Goal: Information Seeking & Learning: Learn about a topic

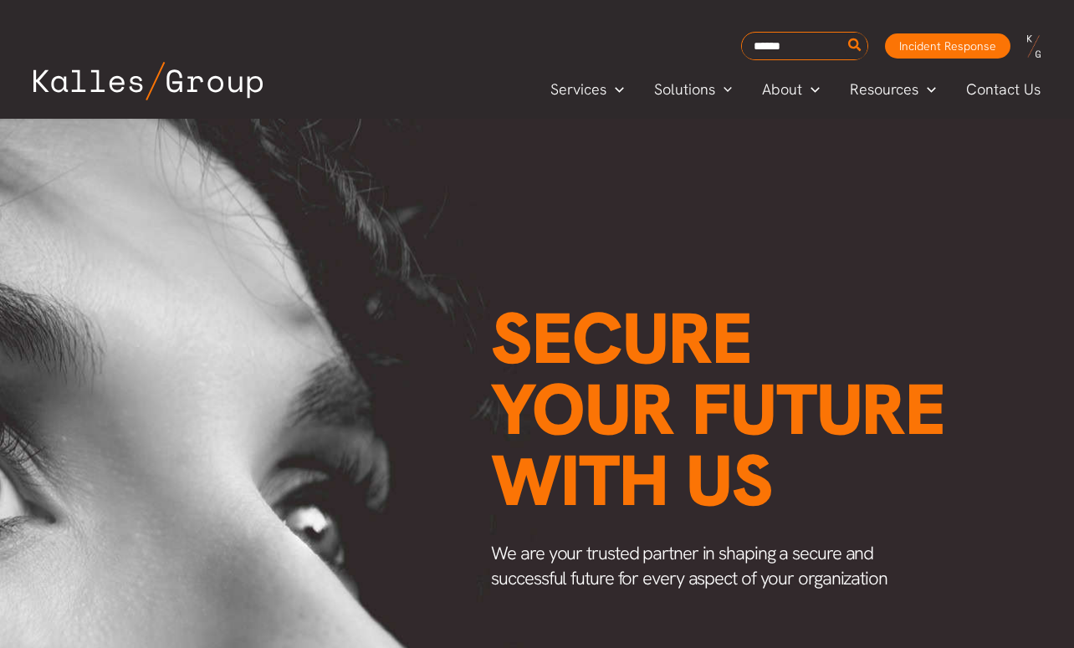
scroll to position [0, 2223]
click at [781, 162] on span "Our Leadership" at bounding box center [816, 165] width 105 height 19
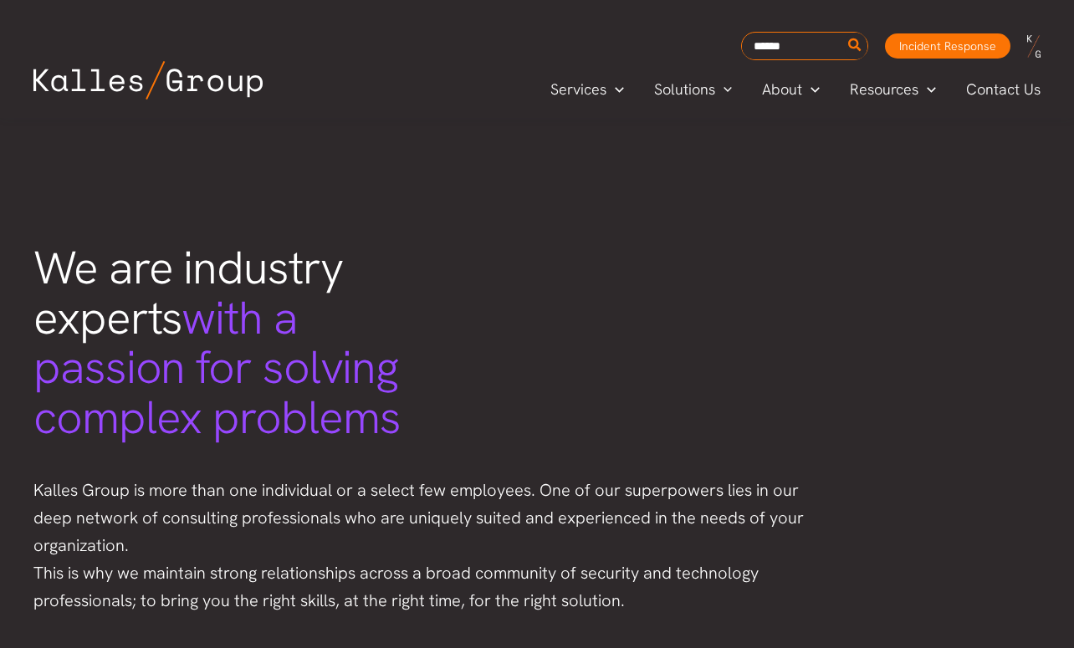
scroll to position [3266, 0]
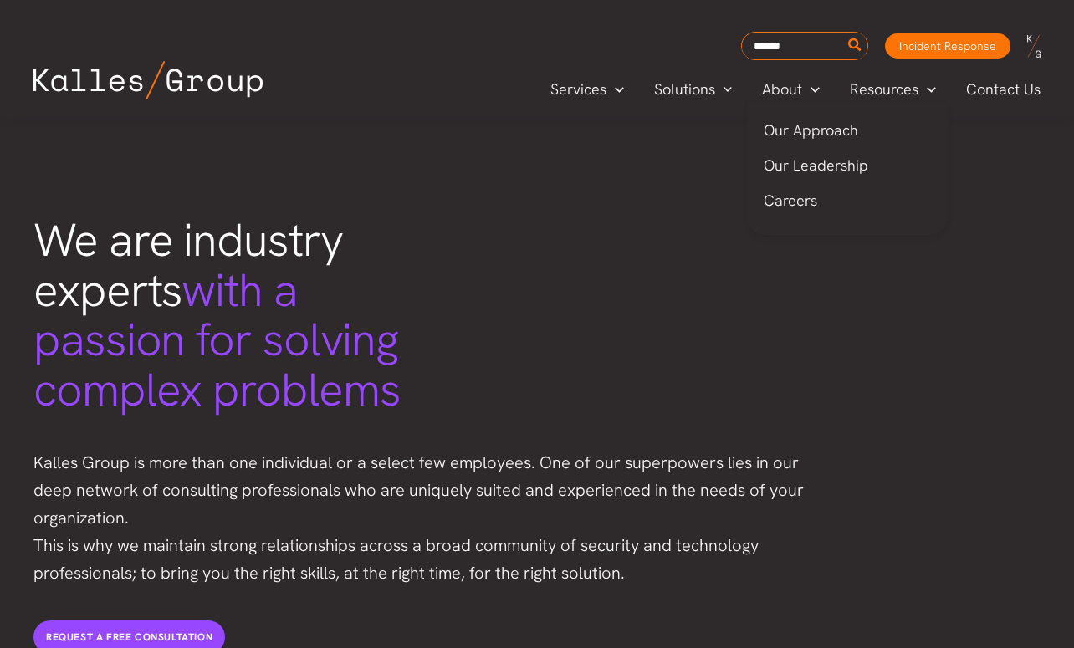
click at [782, 197] on span "Careers" at bounding box center [791, 200] width 54 height 19
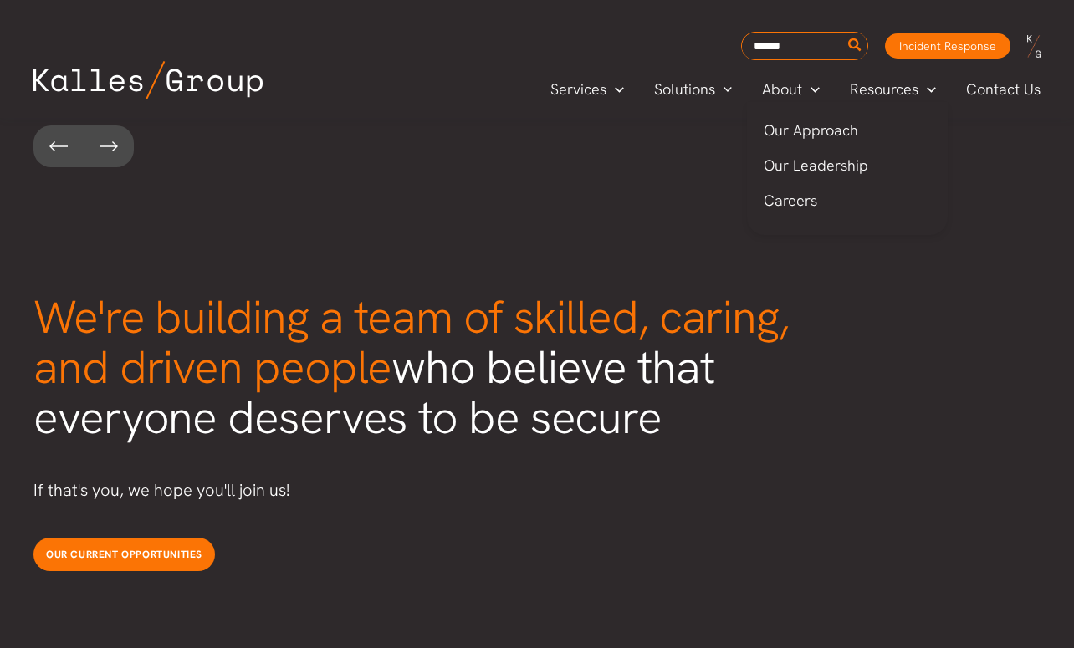
scroll to position [4313, 0]
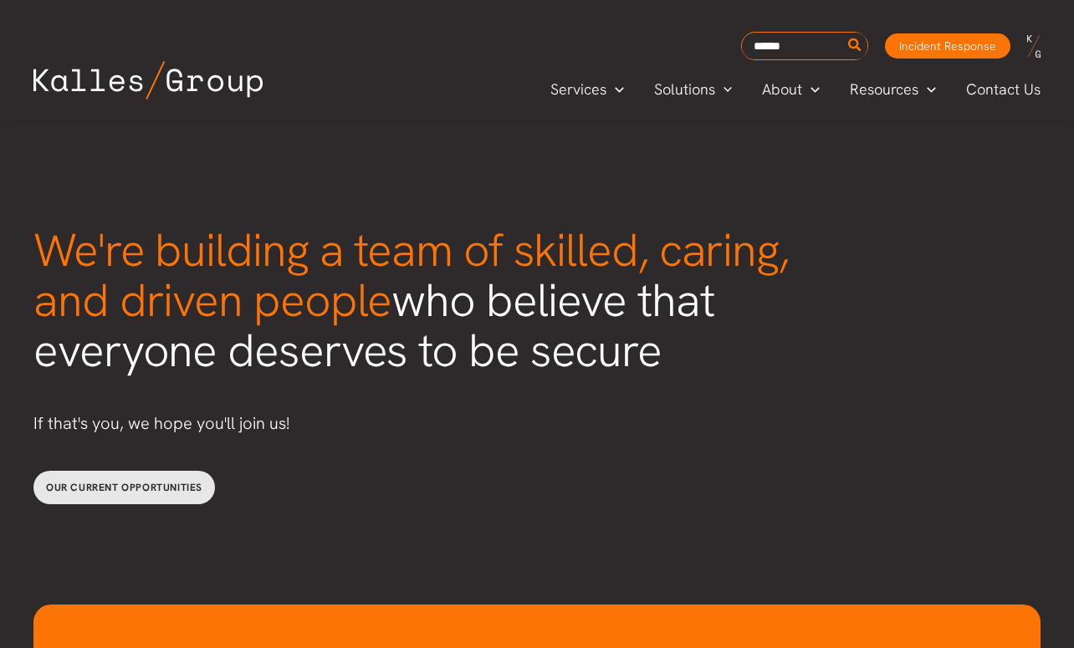
click at [153, 481] on span "Our current opportunities" at bounding box center [124, 487] width 156 height 13
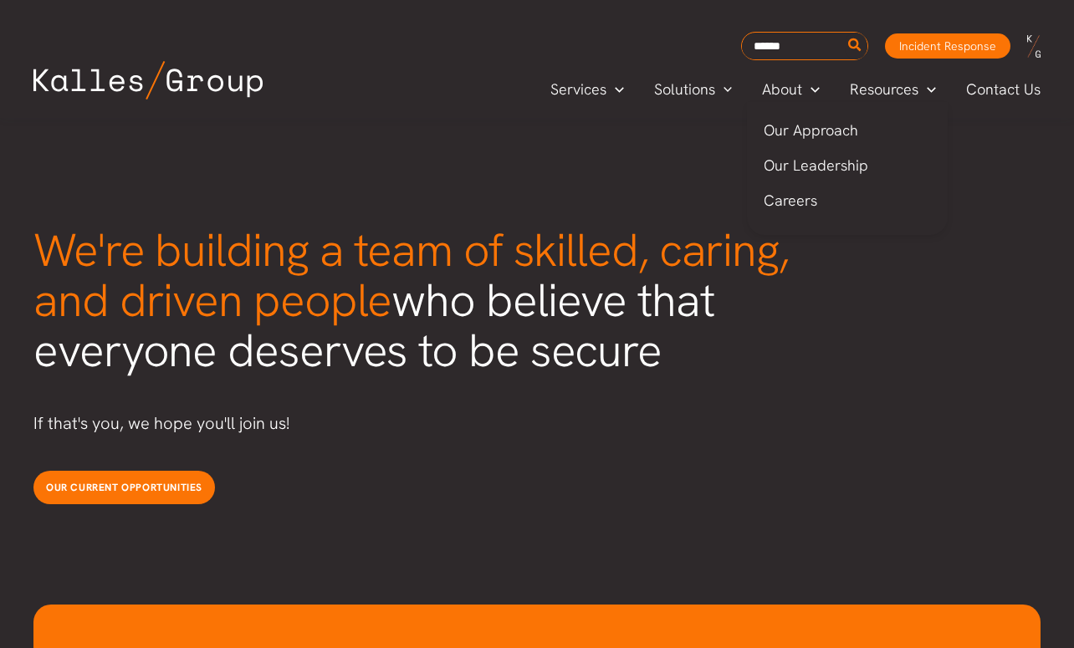
click at [802, 173] on span "Our Leadership" at bounding box center [816, 165] width 105 height 19
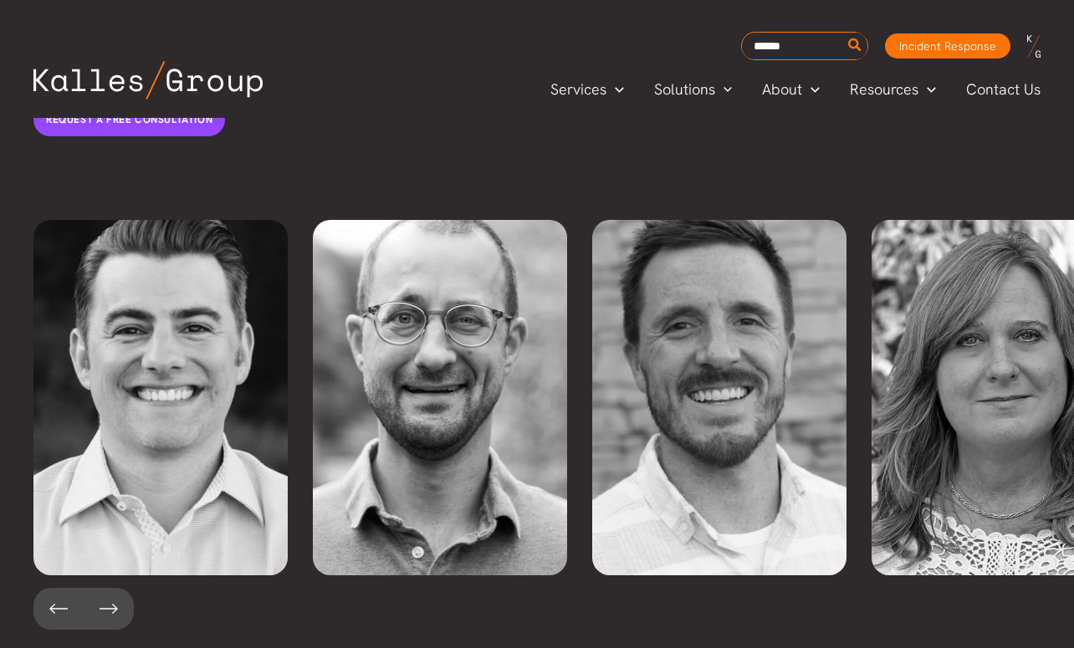
scroll to position [3779, 0]
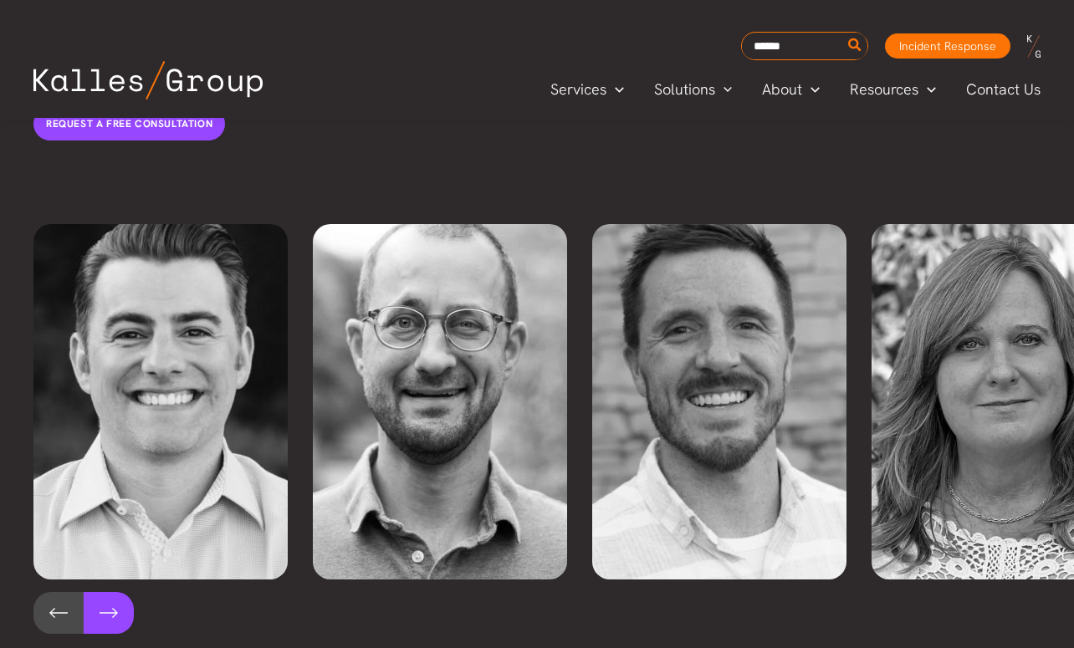
click at [115, 592] on button at bounding box center [109, 613] width 50 height 42
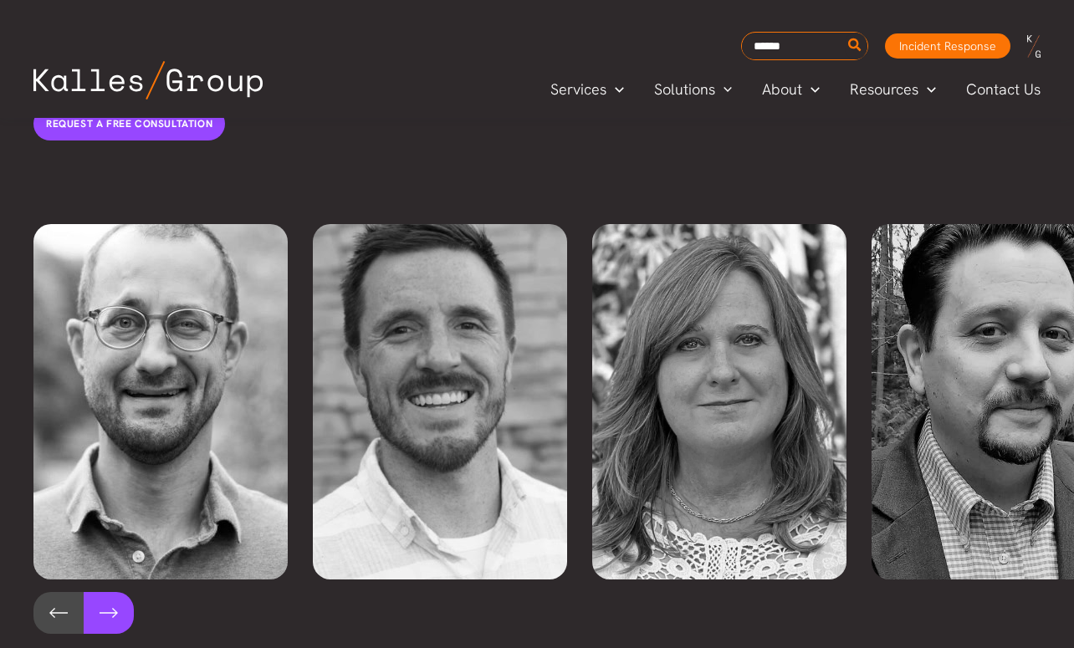
click at [115, 592] on button at bounding box center [109, 613] width 50 height 42
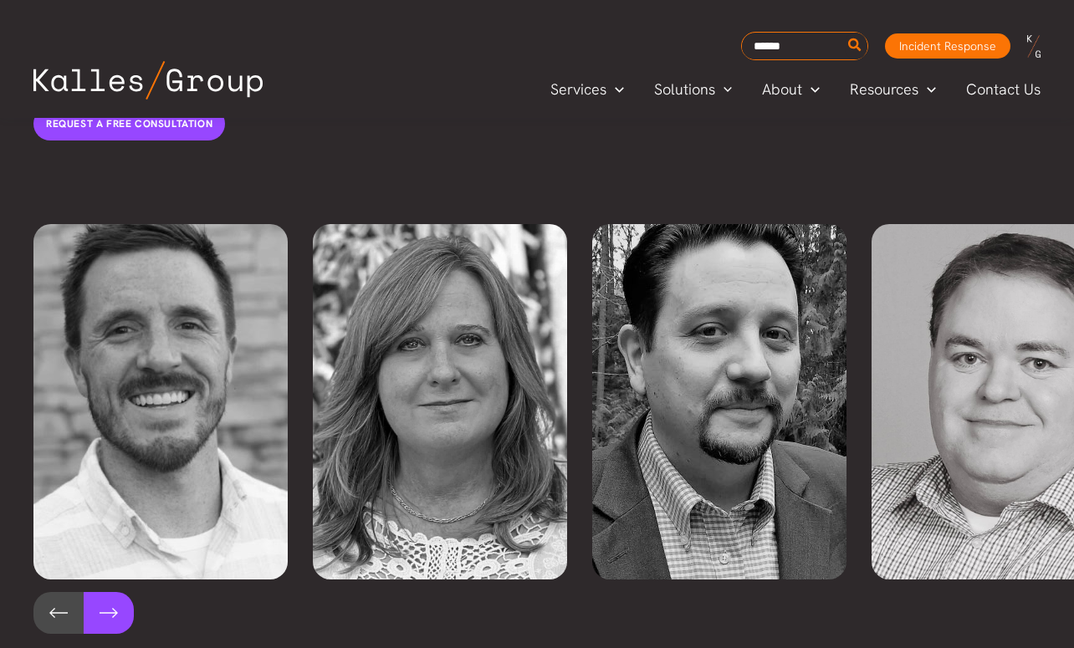
click at [115, 592] on button at bounding box center [109, 613] width 50 height 42
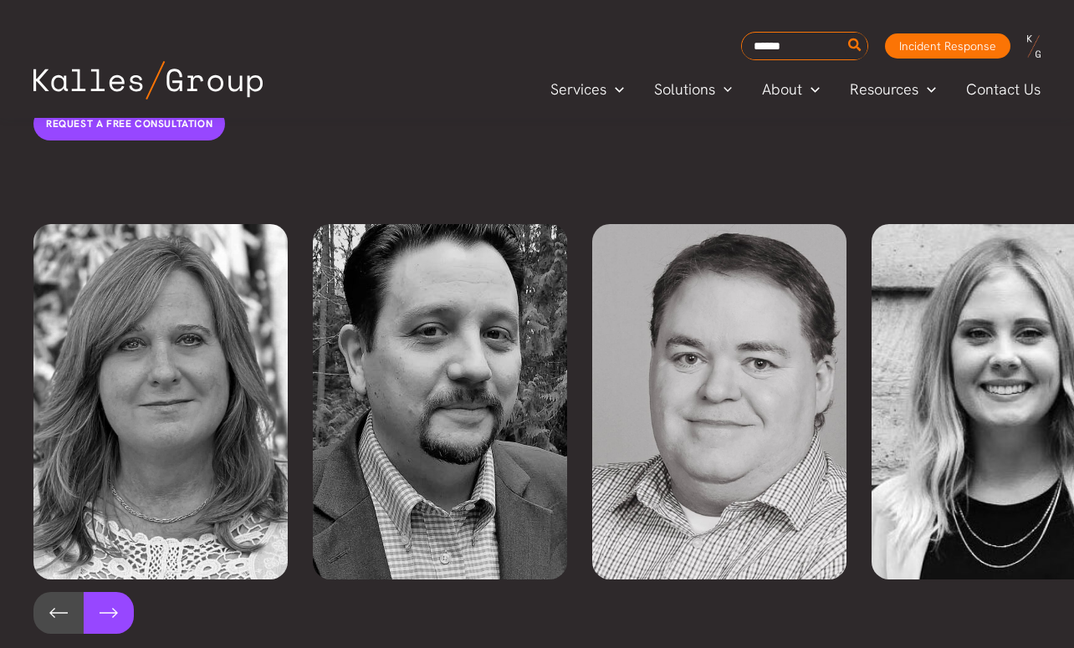
click at [115, 592] on button at bounding box center [109, 613] width 50 height 42
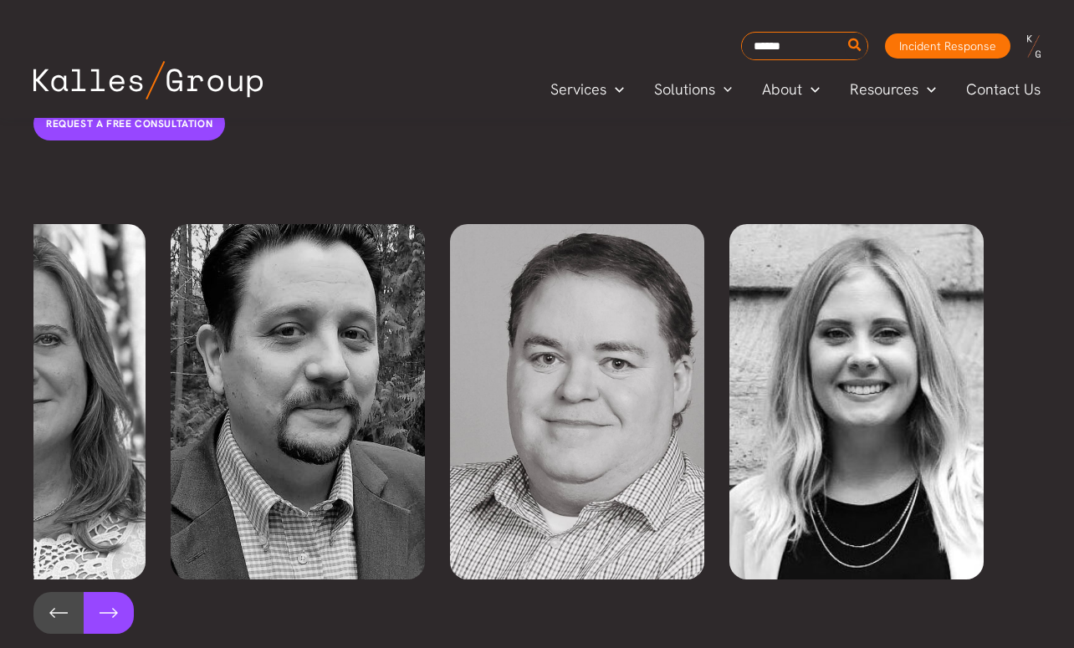
scroll to position [0, 983]
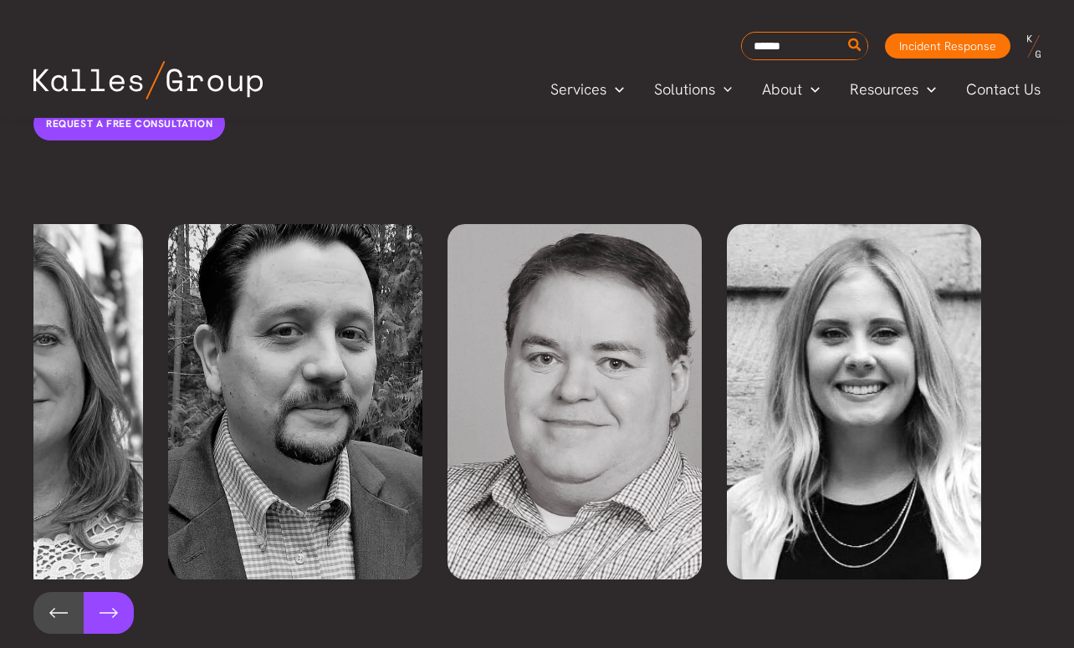
click at [115, 592] on button at bounding box center [109, 613] width 50 height 42
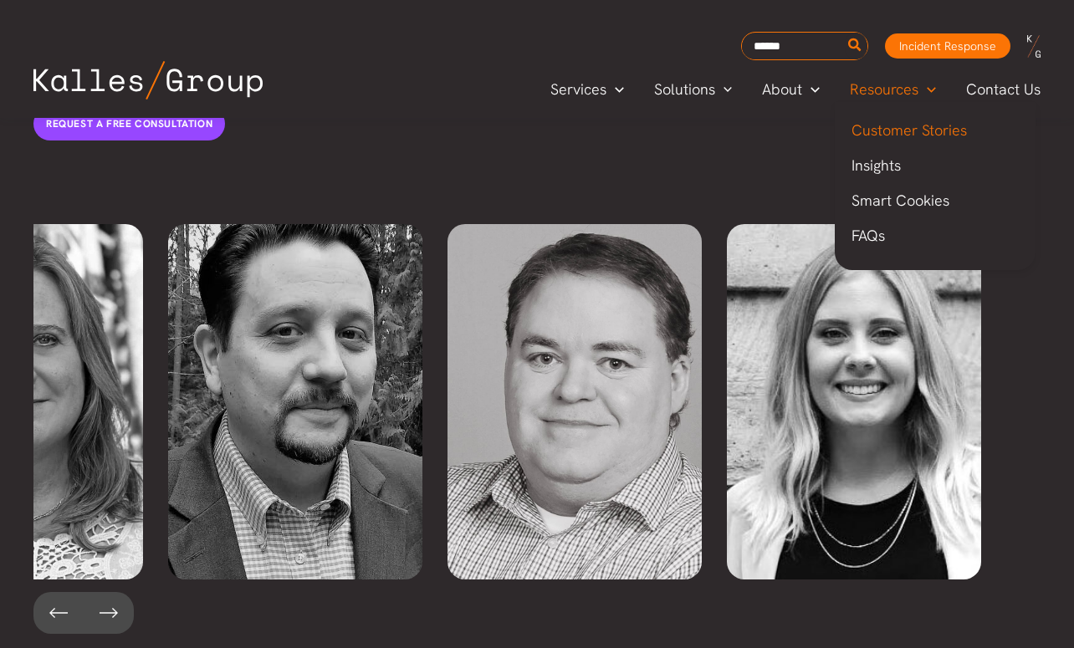
click at [886, 124] on span "Customer Stories" at bounding box center [908, 129] width 115 height 19
